Goal: Task Accomplishment & Management: Manage account settings

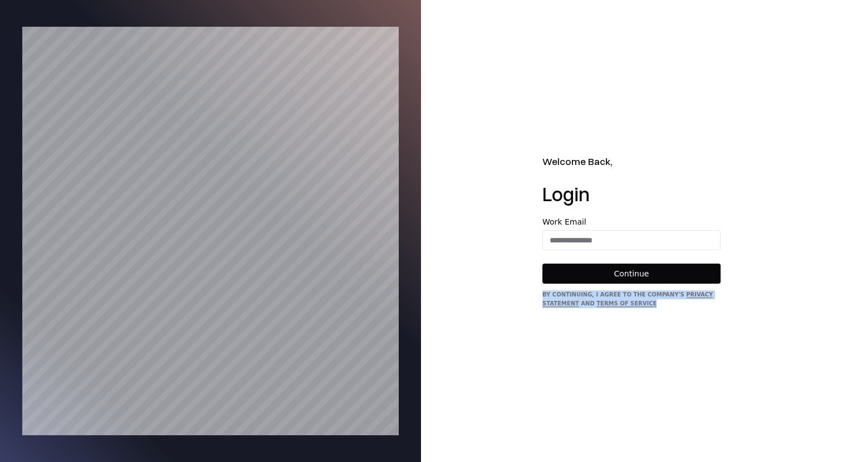
drag, startPoint x: 659, startPoint y: 305, endPoint x: 539, endPoint y: 295, distance: 121.3
click at [539, 295] on div "Welcome Back, Login Work Email Continue By continuing, I agree to the Company's…" at bounding box center [631, 231] width 421 height 462
copy div "By continuing, I agree to the Company's Privacy Statement and Terms of Service"
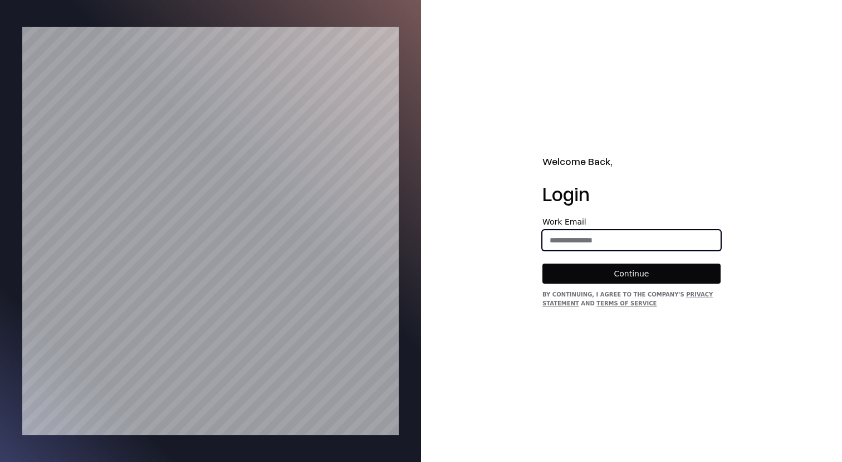
click at [593, 236] on input "email" at bounding box center [631, 240] width 177 height 20
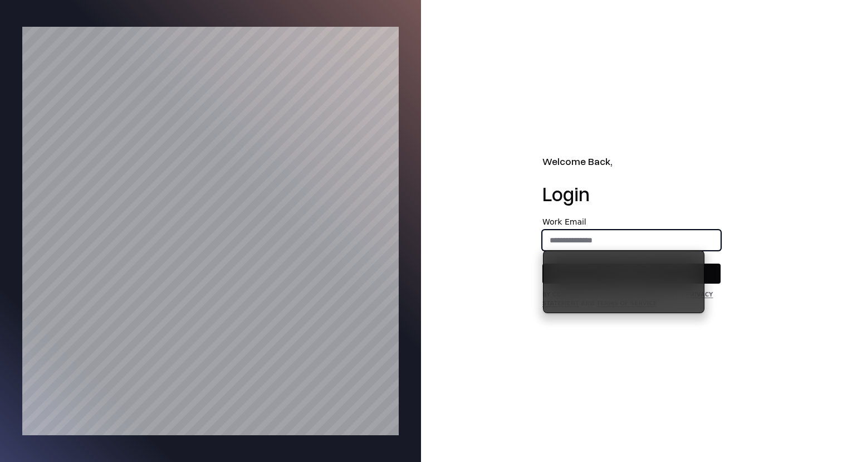
type input "**********"
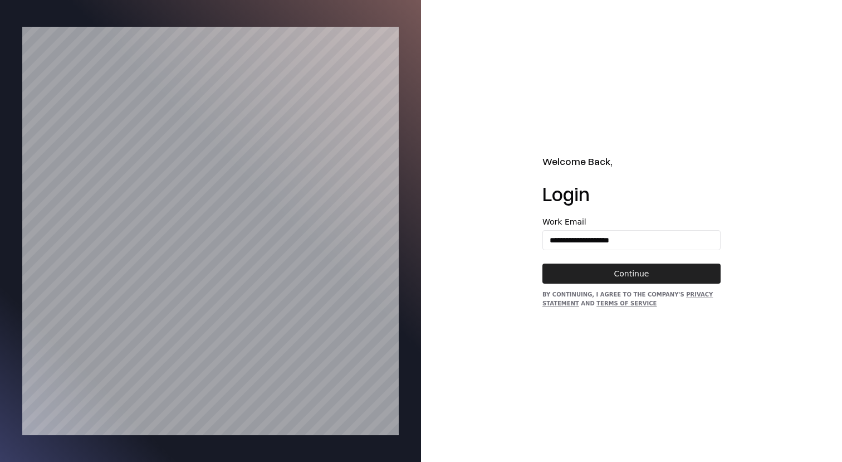
click at [623, 274] on button "Continue" at bounding box center [631, 273] width 178 height 20
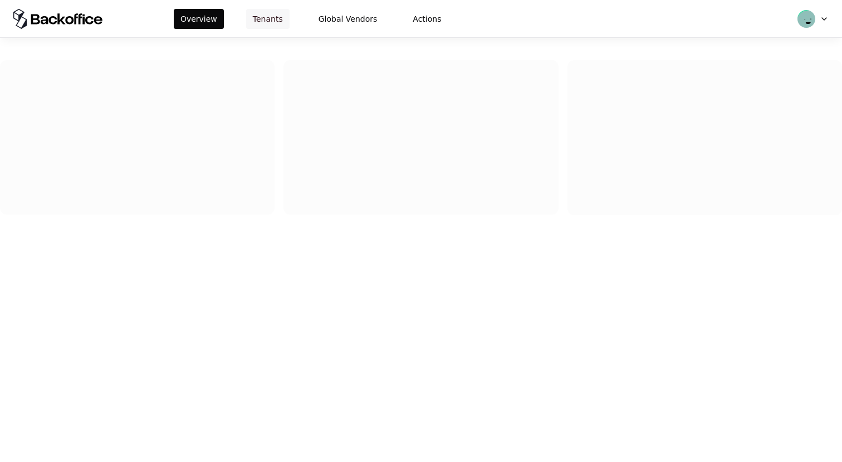
click at [272, 23] on button "Tenants" at bounding box center [267, 19] width 43 height 20
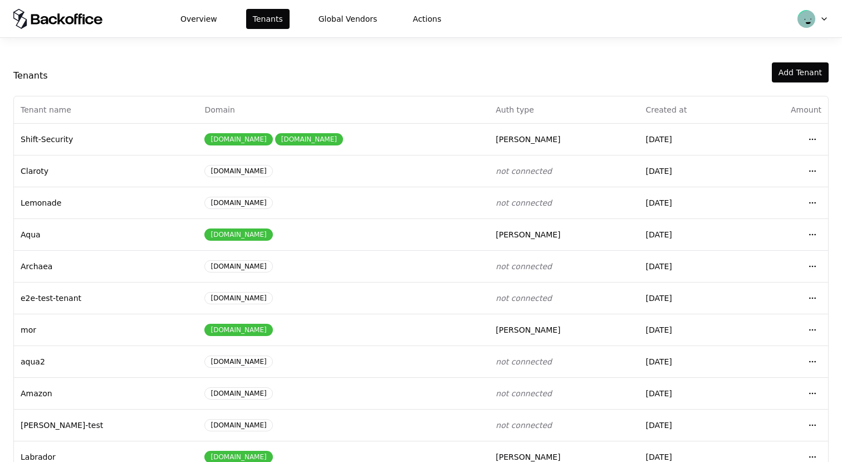
click at [817, 17] on html "Overview Tenants Global Vendors Actions Tenants Add Tenant Tenant name Domain A…" at bounding box center [421, 231] width 842 height 462
click at [603, 309] on html "Overview Tenants Global Vendors Actions Tenants Add Tenant Tenant name Domain A…" at bounding box center [421, 231] width 842 height 462
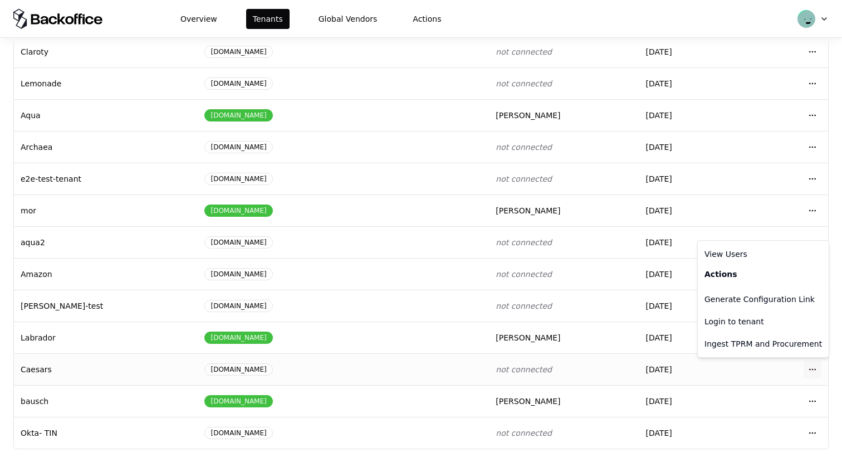
click at [811, 369] on html "Overview Tenants Global Vendors Actions Tenants Add Tenant Tenant name Domain A…" at bounding box center [421, 231] width 842 height 462
click at [747, 320] on div "Login to tenant" at bounding box center [763, 321] width 126 height 22
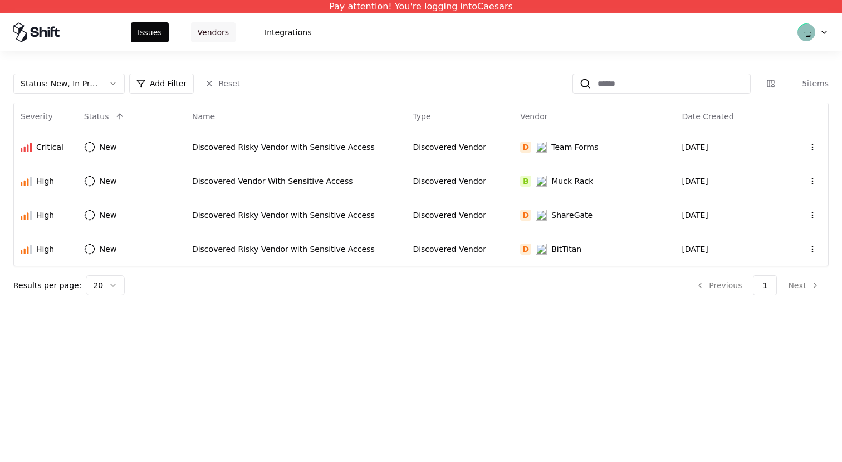
click at [206, 36] on button "Vendors" at bounding box center [213, 32] width 45 height 20
